Goal: Information Seeking & Learning: Learn about a topic

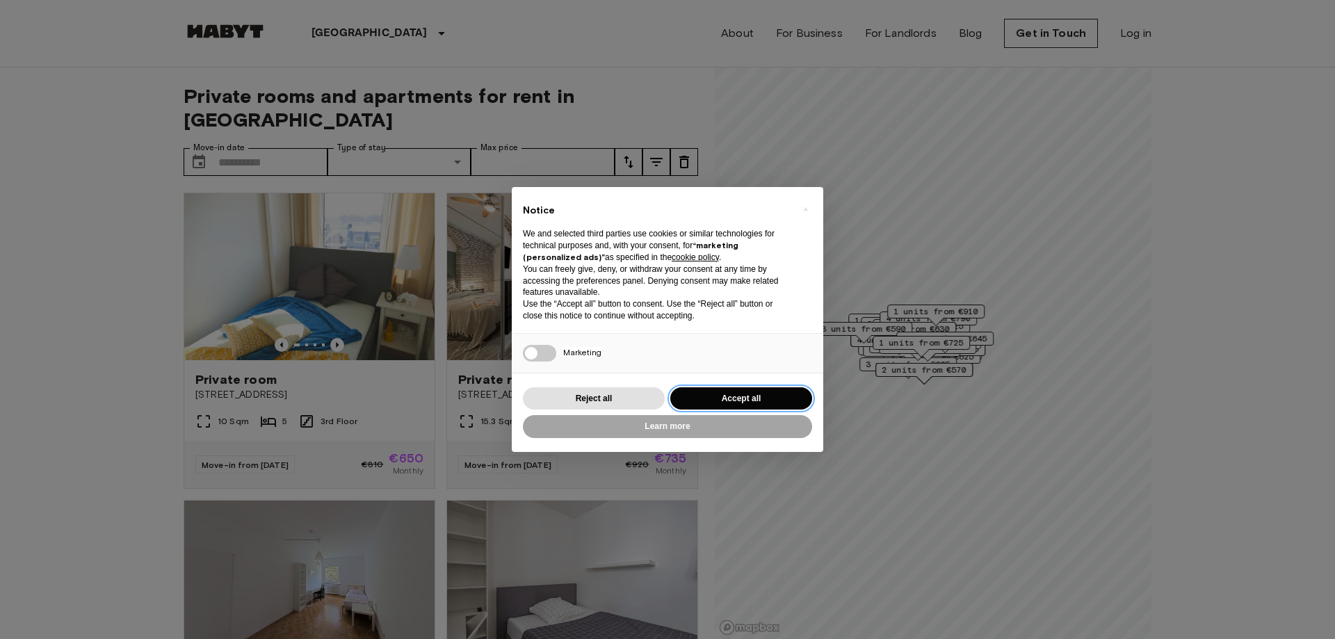
click at [779, 395] on button "Accept all" at bounding box center [742, 398] width 142 height 23
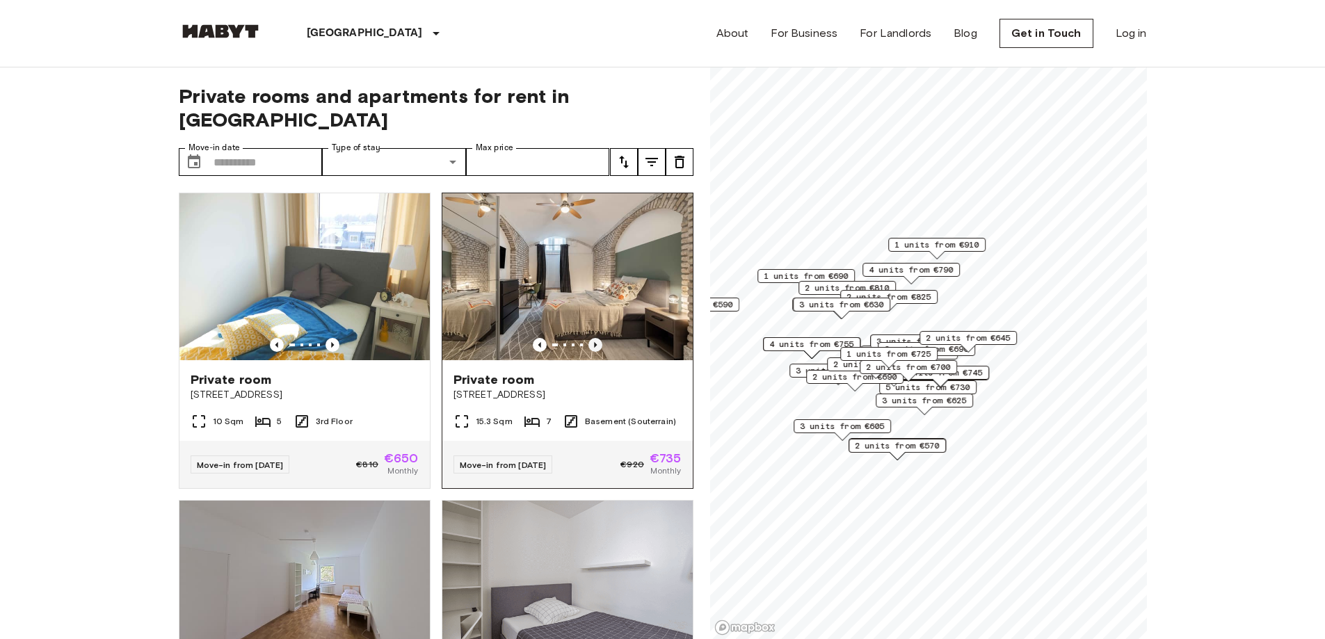
click at [594, 342] on icon "Previous image" at bounding box center [595, 345] width 3 height 6
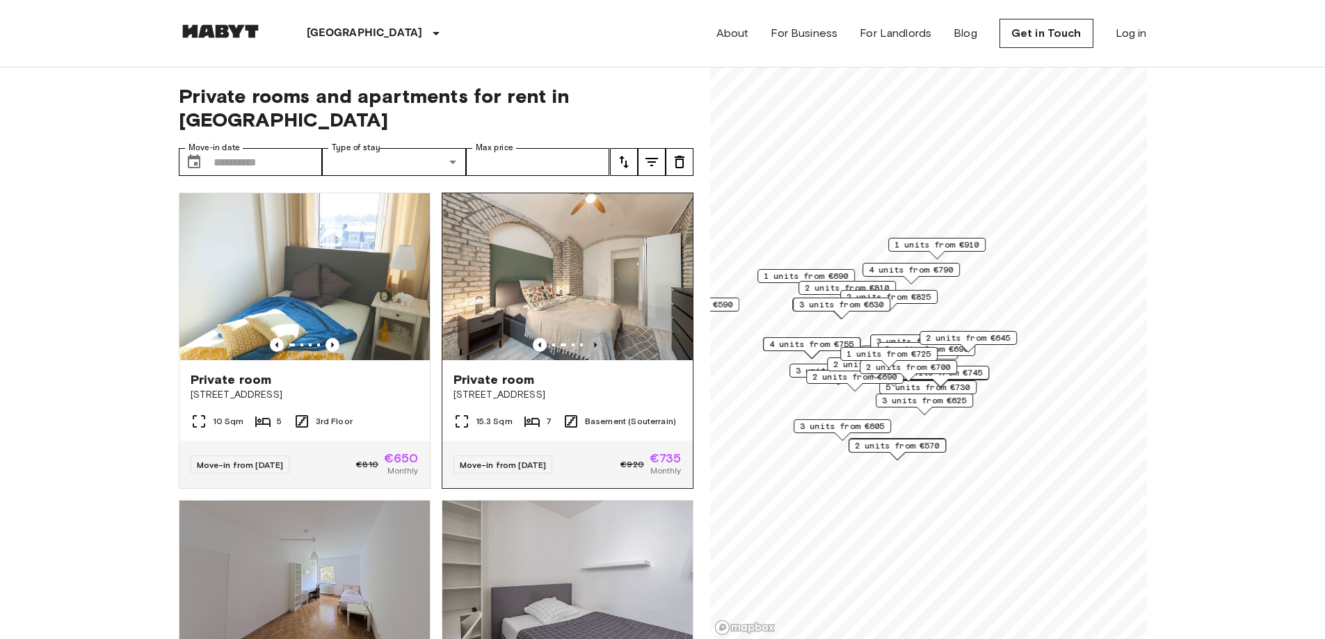
click at [594, 342] on icon "Previous image" at bounding box center [595, 345] width 3 height 6
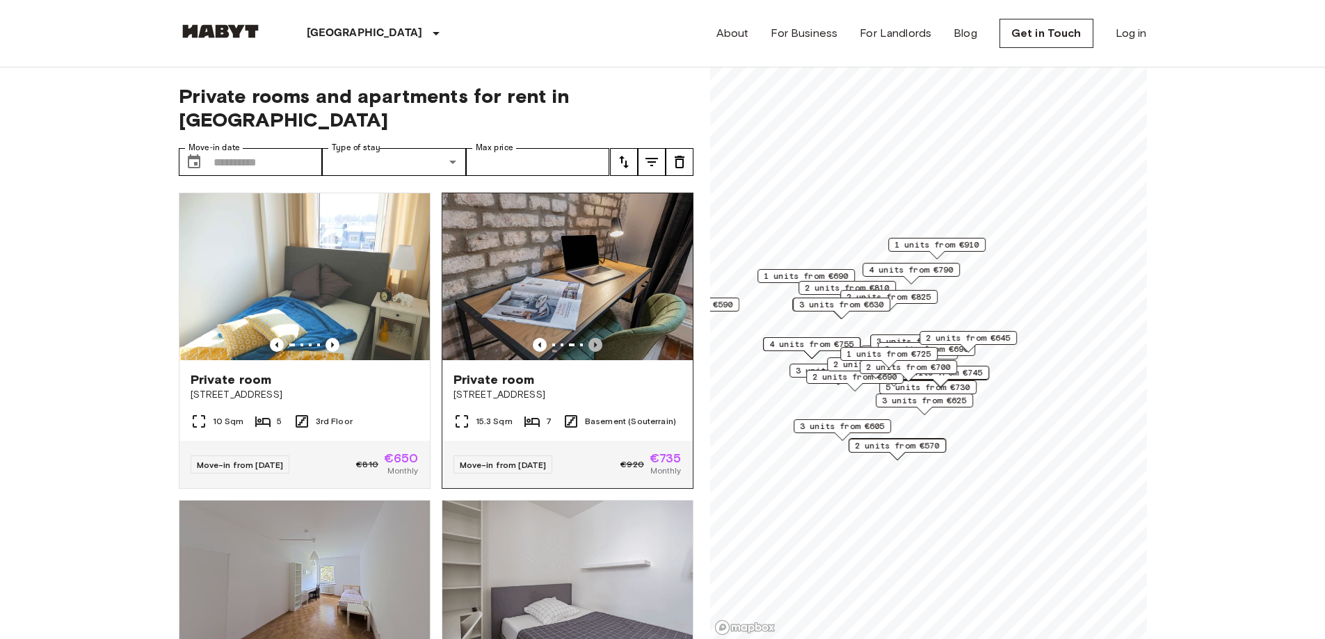
click at [594, 342] on icon "Previous image" at bounding box center [595, 345] width 3 height 6
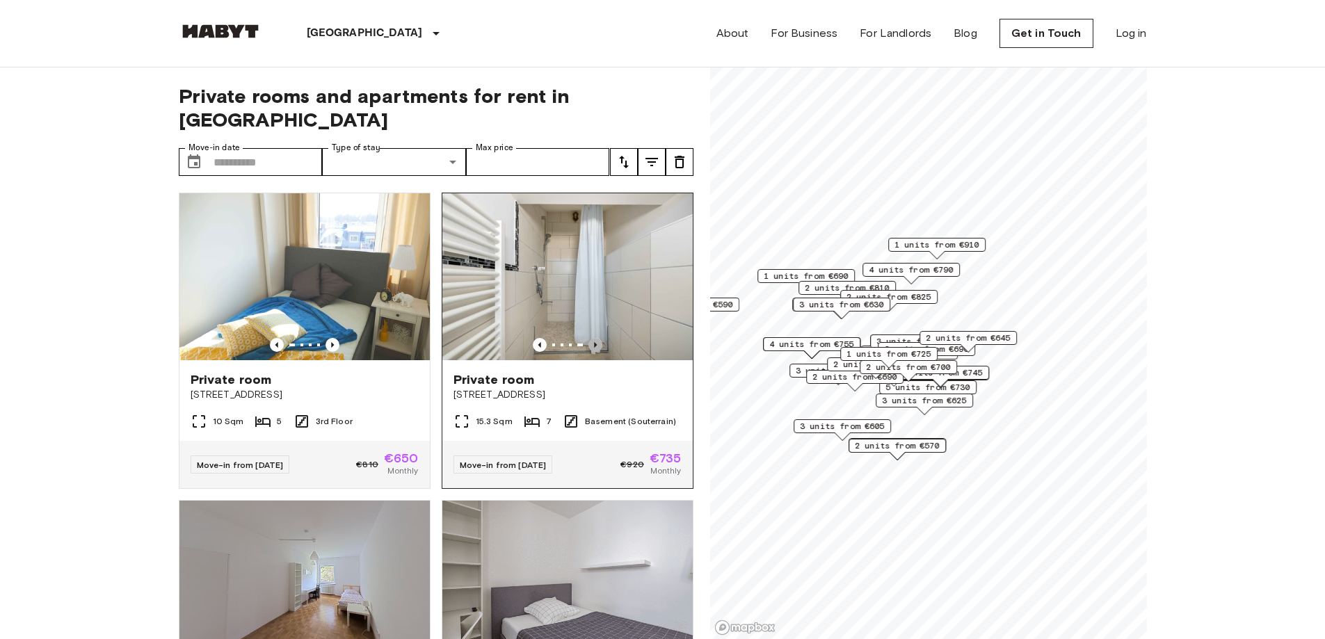
click at [594, 342] on icon "Previous image" at bounding box center [595, 345] width 3 height 6
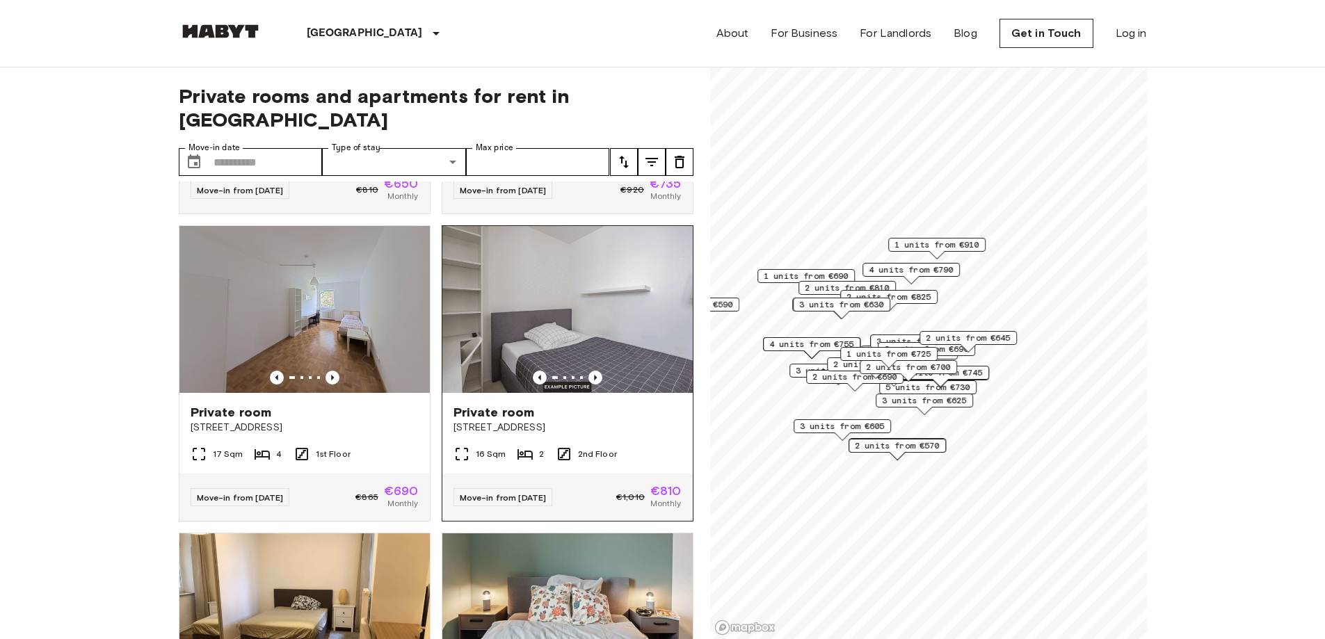
scroll to position [278, 0]
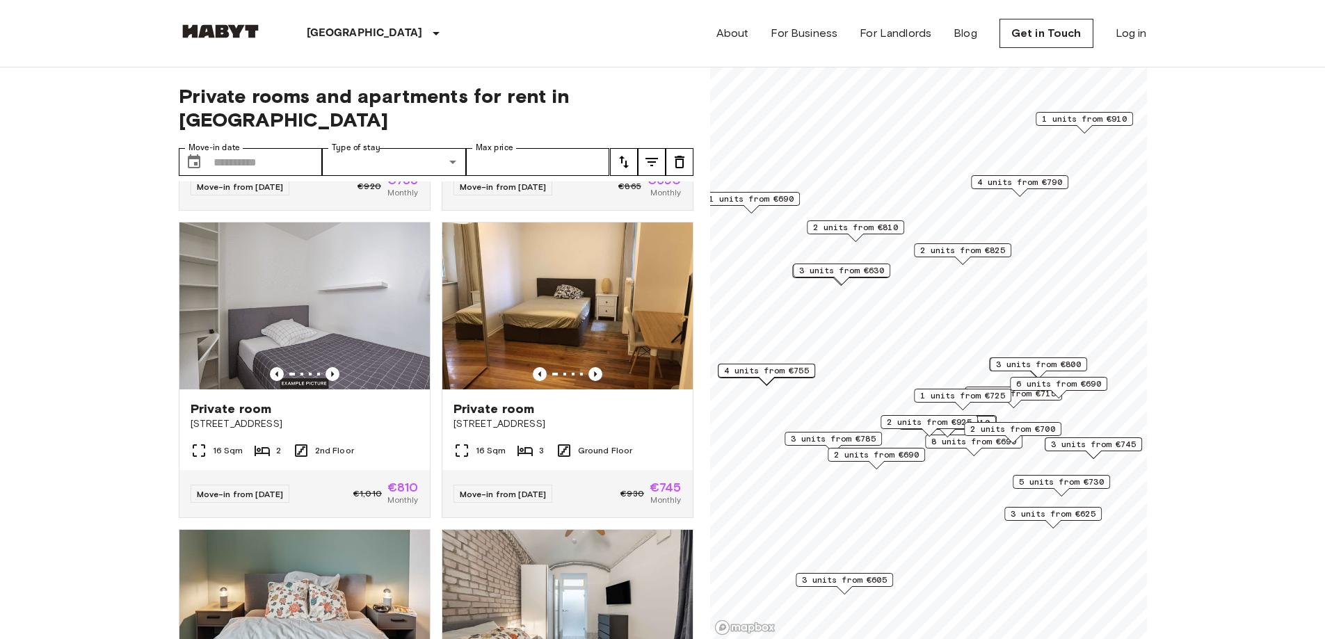
click at [865, 276] on span "3 units from €630" at bounding box center [841, 270] width 85 height 13
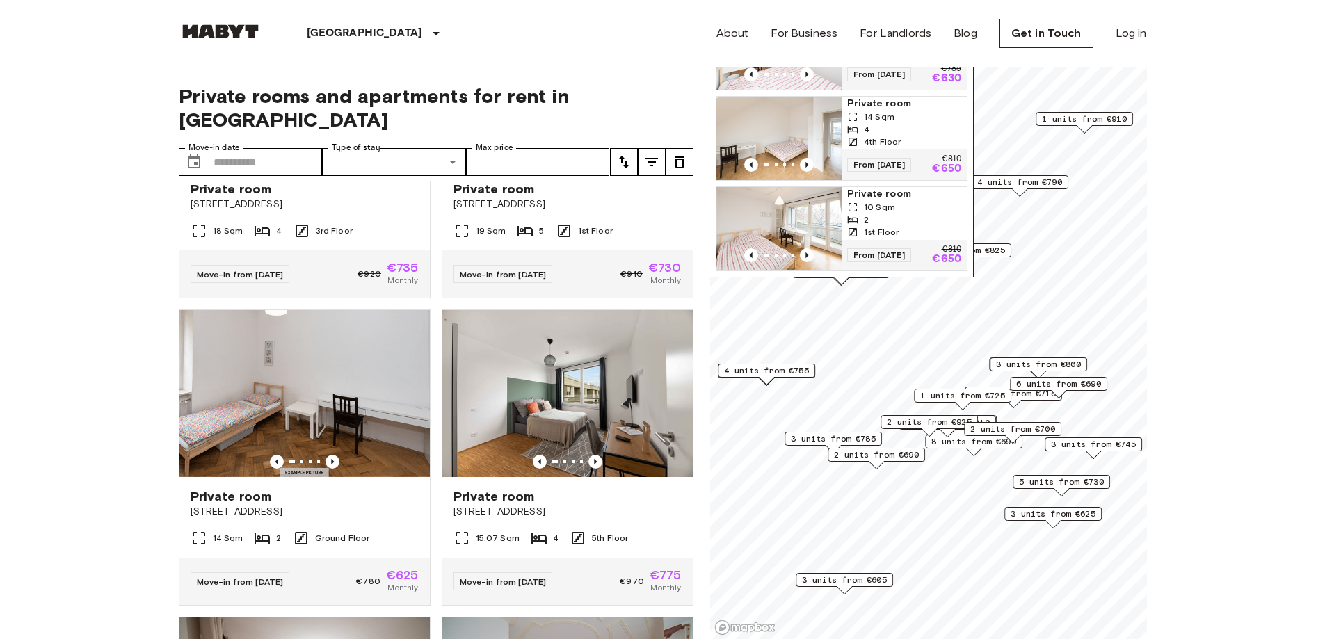
drag, startPoint x: 125, startPoint y: 209, endPoint x: 137, endPoint y: 193, distance: 20.5
